Goal: Check status

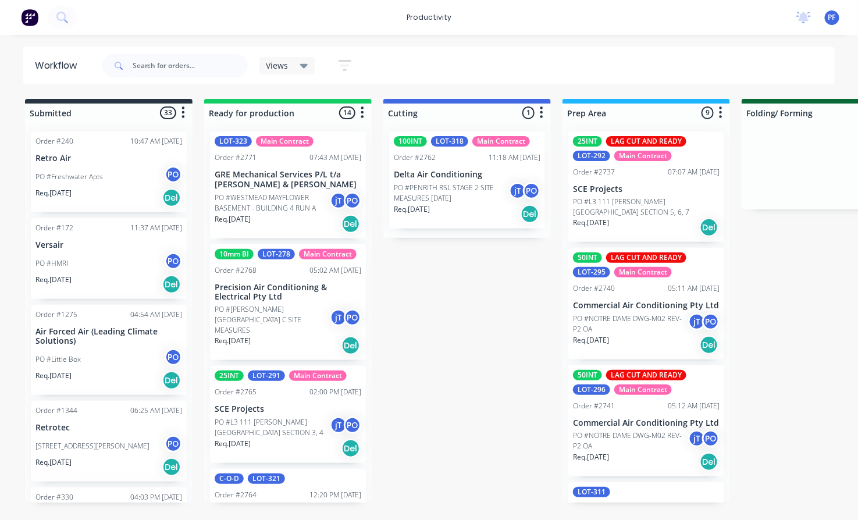
scroll to position [321, 0]
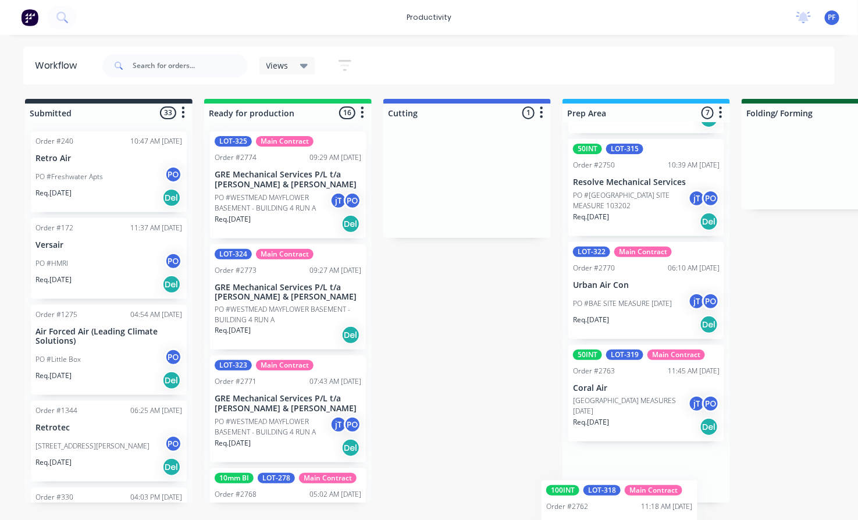
scroll to position [504, 0]
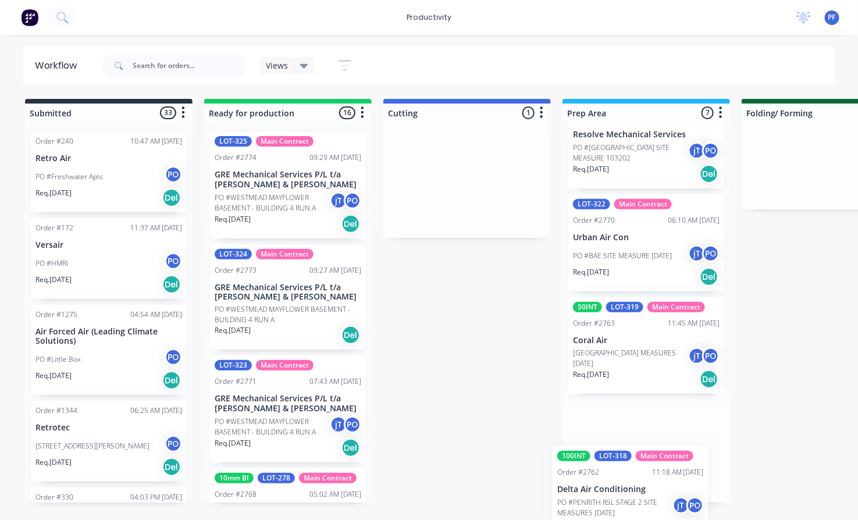
drag, startPoint x: 436, startPoint y: 184, endPoint x: 599, endPoint y: 496, distance: 352.1
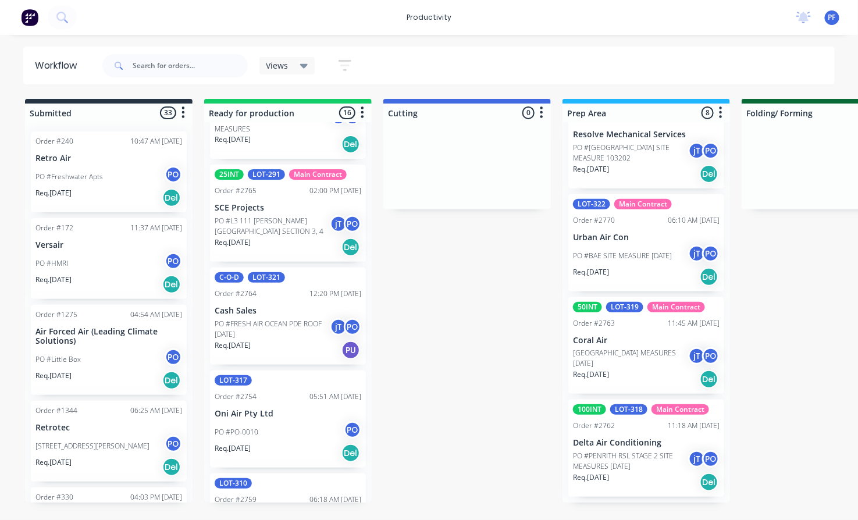
scroll to position [429, 0]
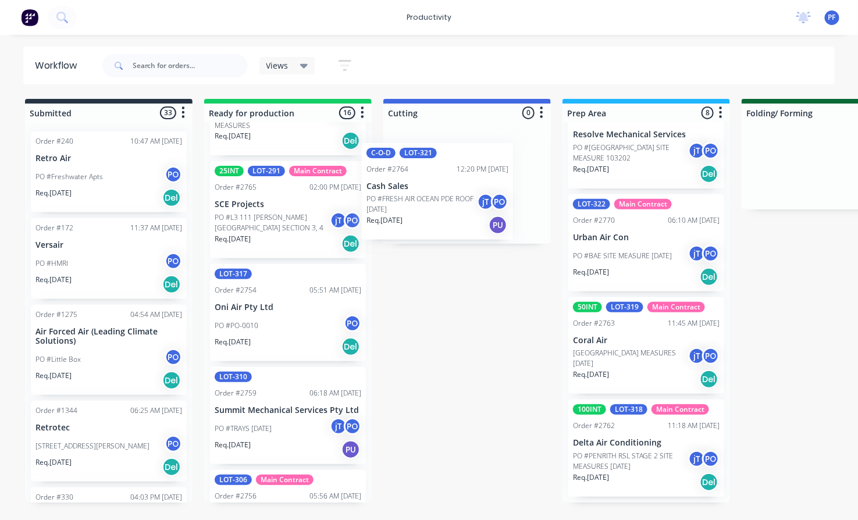
drag, startPoint x: 304, startPoint y: 305, endPoint x: 483, endPoint y: 176, distance: 220.8
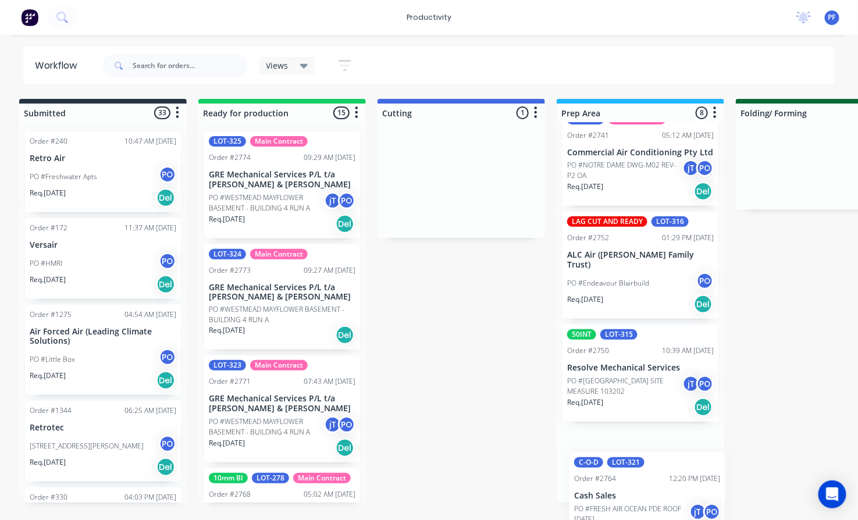
scroll to position [0, 14]
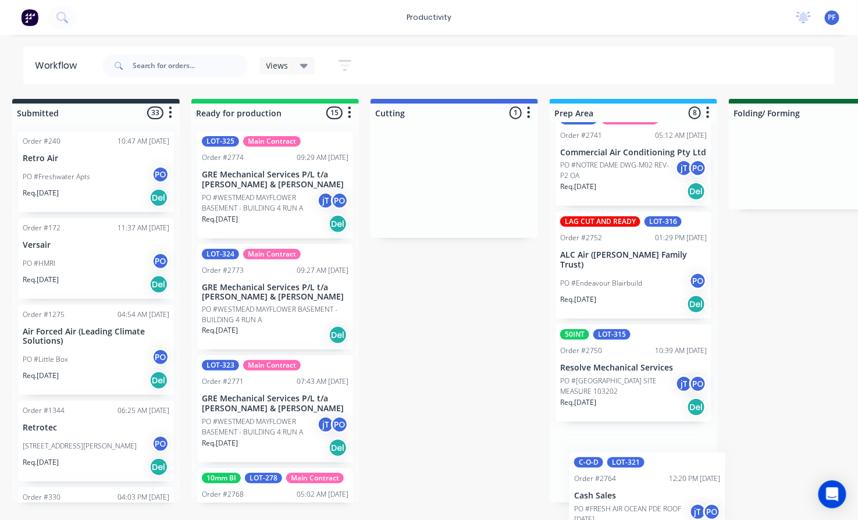
drag, startPoint x: 481, startPoint y: 270, endPoint x: 629, endPoint y: 487, distance: 262.7
